Goal: Information Seeking & Learning: Learn about a topic

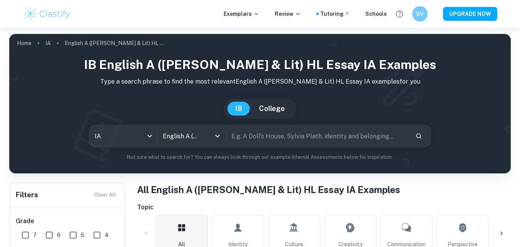
drag, startPoint x: 0, startPoint y: 0, endPoint x: 280, endPoint y: 142, distance: 313.6
click at [280, 142] on input "text" at bounding box center [318, 136] width 184 height 22
checkbox input "true"
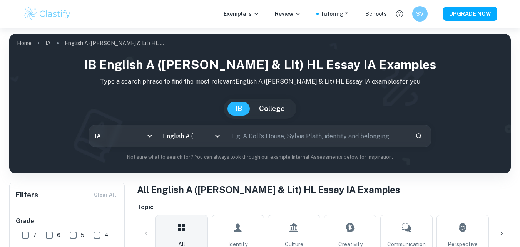
checkbox input "true"
type input "oryx and crake"
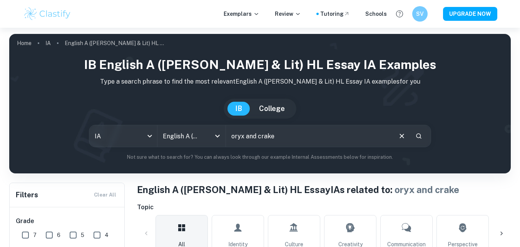
click at [174, 163] on div "IB English A (Lang & Lit) HL Essay IA examples Type a search phrase to find the…" at bounding box center [259, 111] width 501 height 124
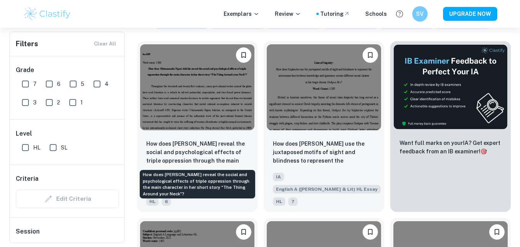
scroll to position [231, 0]
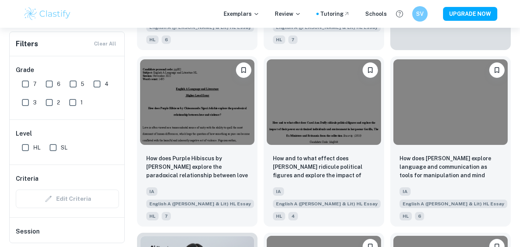
scroll to position [385, 0]
click at [23, 83] on input "7" at bounding box center [25, 83] width 15 height 15
checkbox input "true"
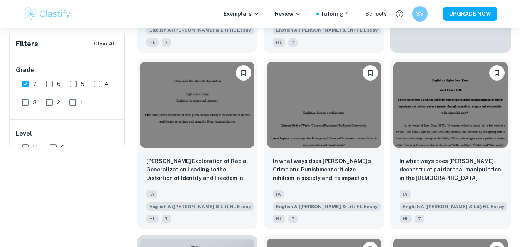
scroll to position [0, 0]
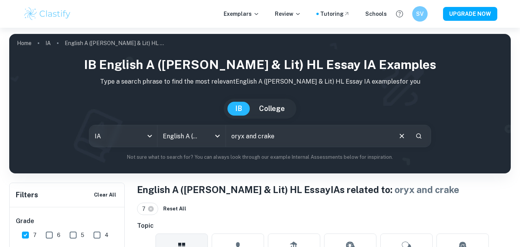
click at [327, 139] on input "oryx and crake" at bounding box center [309, 136] width 166 height 22
click at [234, 136] on input "oryx and crake" at bounding box center [309, 136] width 166 height 22
click at [260, 136] on input "Oryx and crake" at bounding box center [309, 136] width 166 height 22
click at [262, 137] on input "Oryx and crake" at bounding box center [309, 136] width 166 height 22
type input "Oryx and Crake"
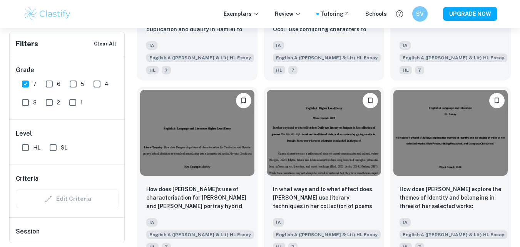
scroll to position [908, 0]
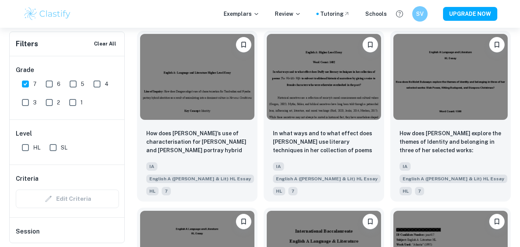
scroll to position [1016, 0]
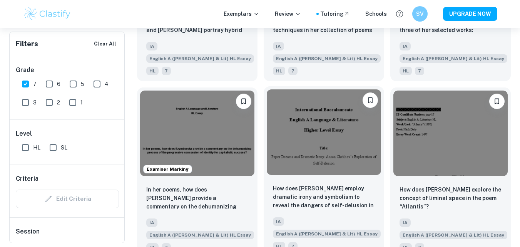
scroll to position [1062, 0]
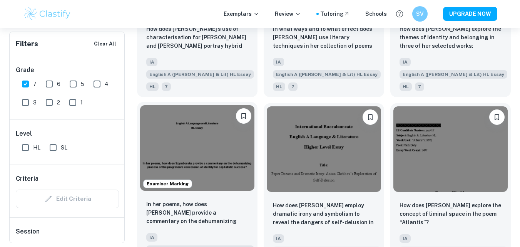
click at [187, 105] on img at bounding box center [197, 148] width 114 height 86
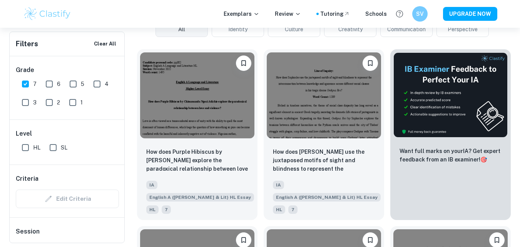
scroll to position [254, 0]
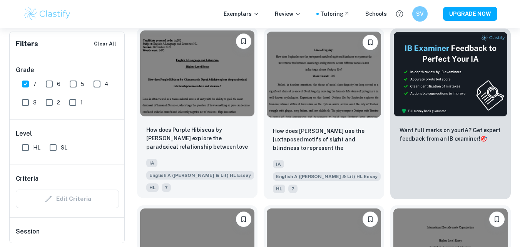
click at [205, 116] on div at bounding box center [197, 73] width 120 height 92
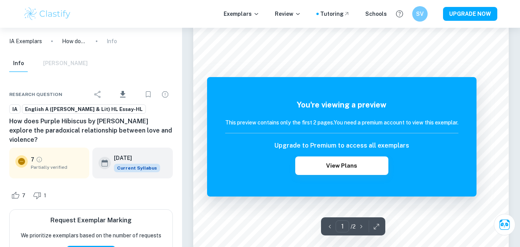
scroll to position [80, 0]
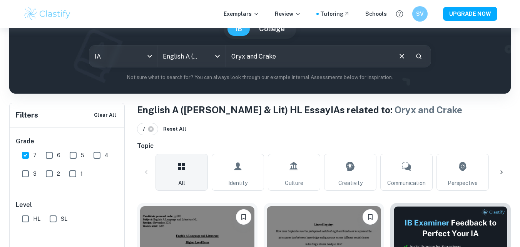
scroll to position [254, 0]
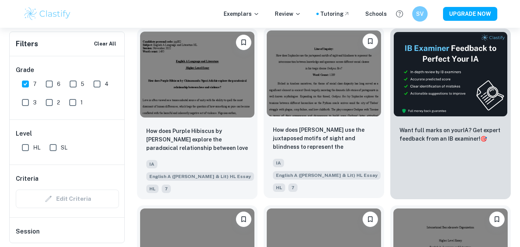
click at [342, 87] on img at bounding box center [324, 73] width 114 height 86
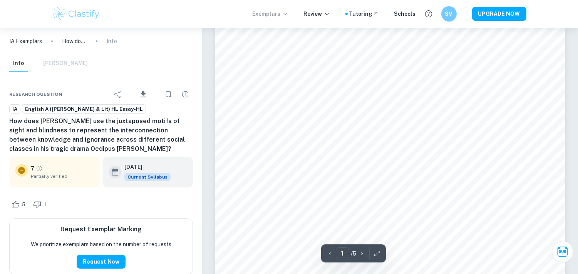
scroll to position [85, 0]
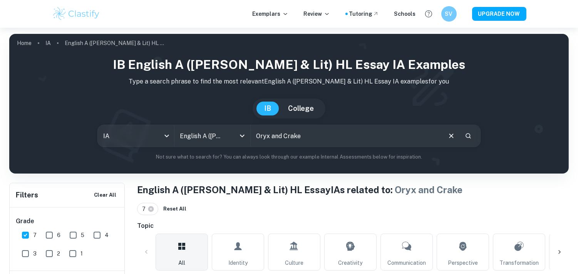
click at [361, 137] on input "Oryx and Crake" at bounding box center [346, 136] width 190 height 22
type input "O"
click at [261, 139] on input "smbolism" at bounding box center [346, 136] width 190 height 22
type input "symbolism"
click at [520, 160] on p "Not sure what to search for? You can always look through our example Internal A…" at bounding box center [288, 157] width 547 height 8
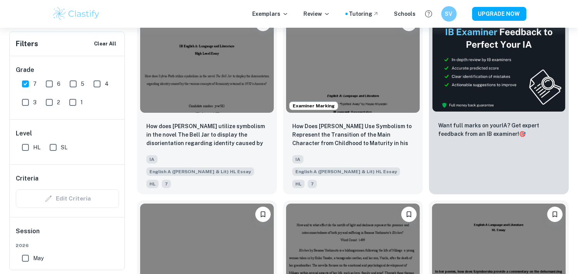
scroll to position [256, 0]
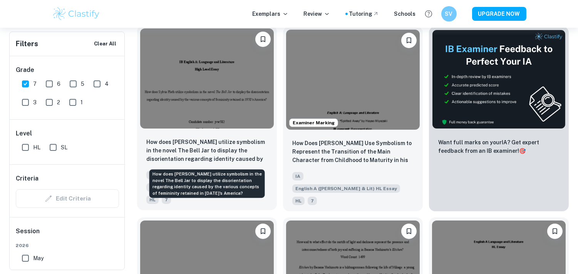
click at [247, 139] on p "How does [PERSON_NAME] utilize symbolism in the novel The Bell Jar to display t…" at bounding box center [206, 151] width 121 height 26
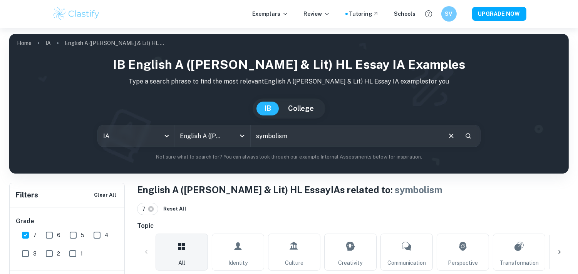
scroll to position [256, 0]
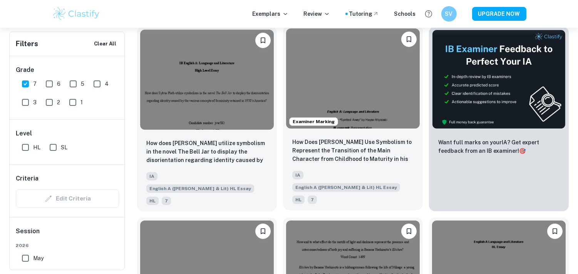
click at [341, 80] on img at bounding box center [353, 78] width 134 height 100
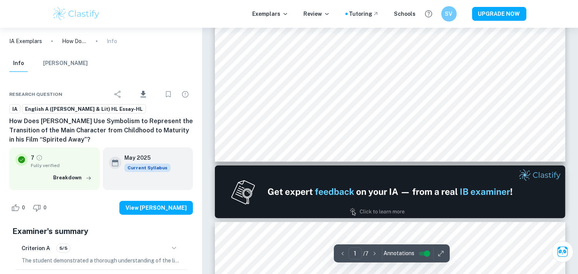
type input "2"
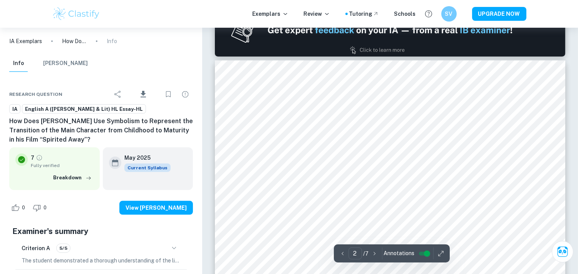
scroll to position [513, 0]
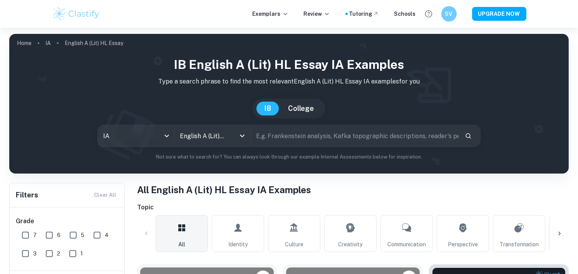
click at [276, 193] on h1 "All English A (Lit) HL Essay IA Examples" at bounding box center [352, 190] width 431 height 14
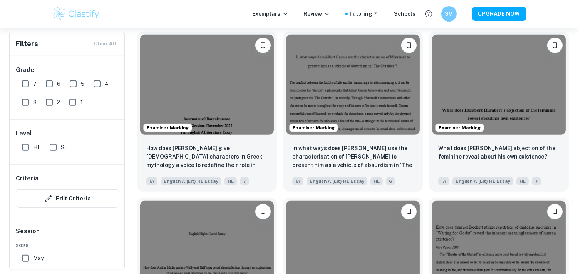
scroll to position [752, 0]
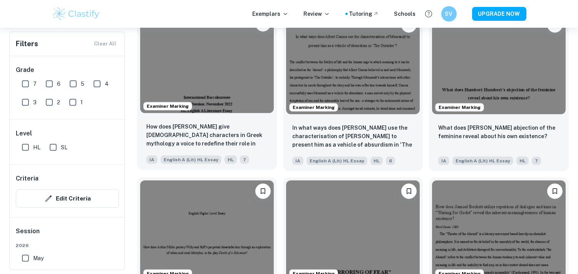
click at [219, 70] on img at bounding box center [207, 63] width 134 height 100
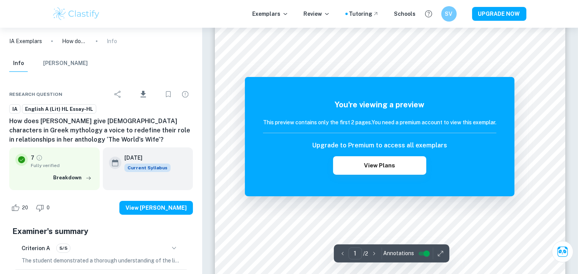
scroll to position [175, 0]
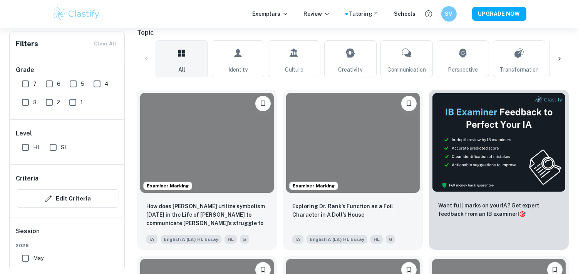
scroll to position [752, 0]
